Goal: Check status: Check status

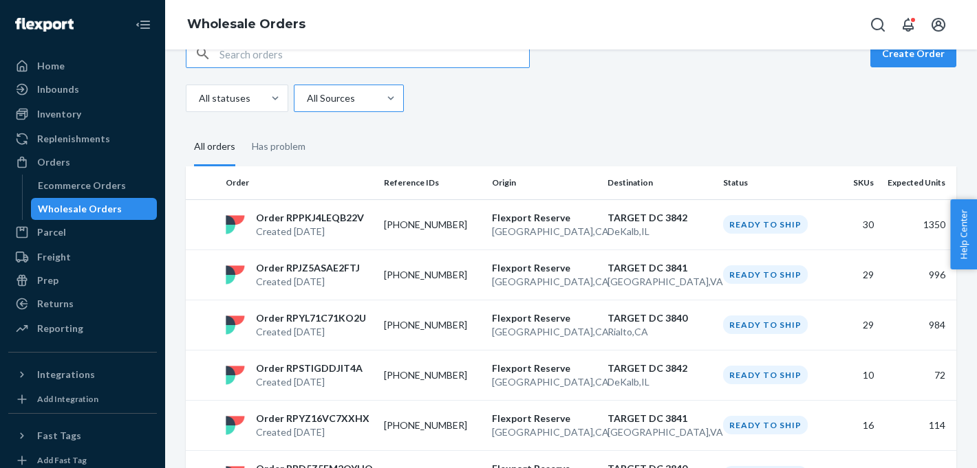
scroll to position [32, 0]
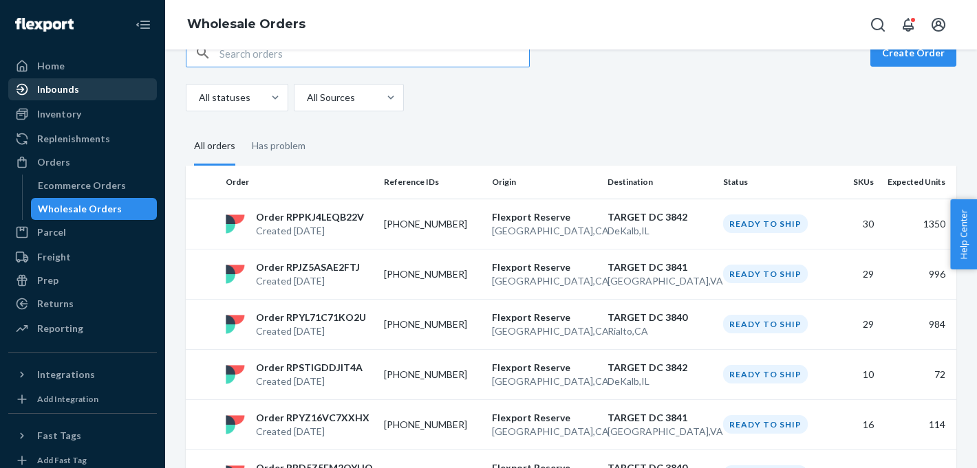
click at [58, 88] on div "Inbounds" at bounding box center [58, 90] width 42 height 14
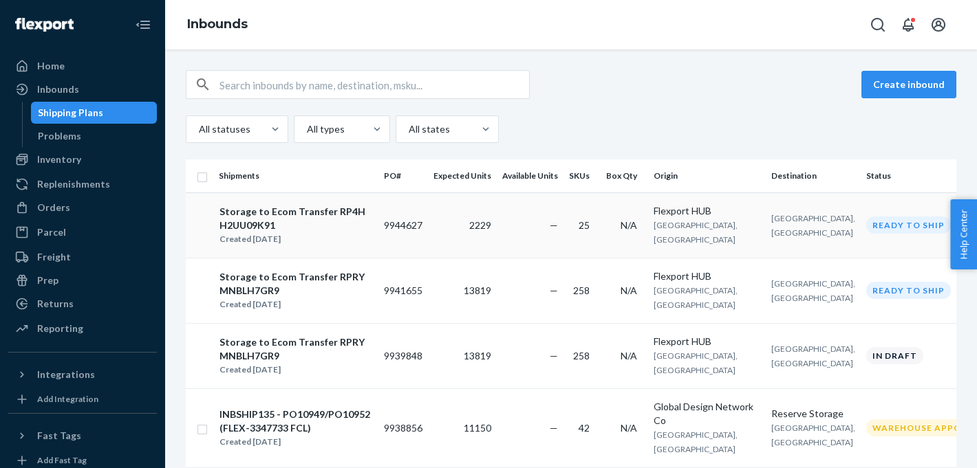
click at [391, 217] on td "9944627" at bounding box center [403, 225] width 50 height 65
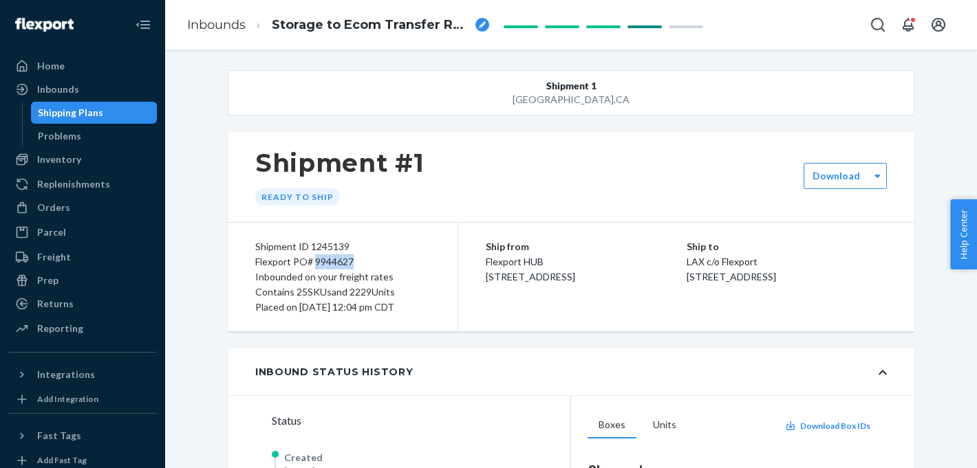
drag, startPoint x: 313, startPoint y: 263, endPoint x: 373, endPoint y: 266, distance: 60.6
click at [373, 266] on div "Flexport PO# 9944627" at bounding box center [342, 261] width 175 height 15
copy div "9944627"
